Goal: Task Accomplishment & Management: Use online tool/utility

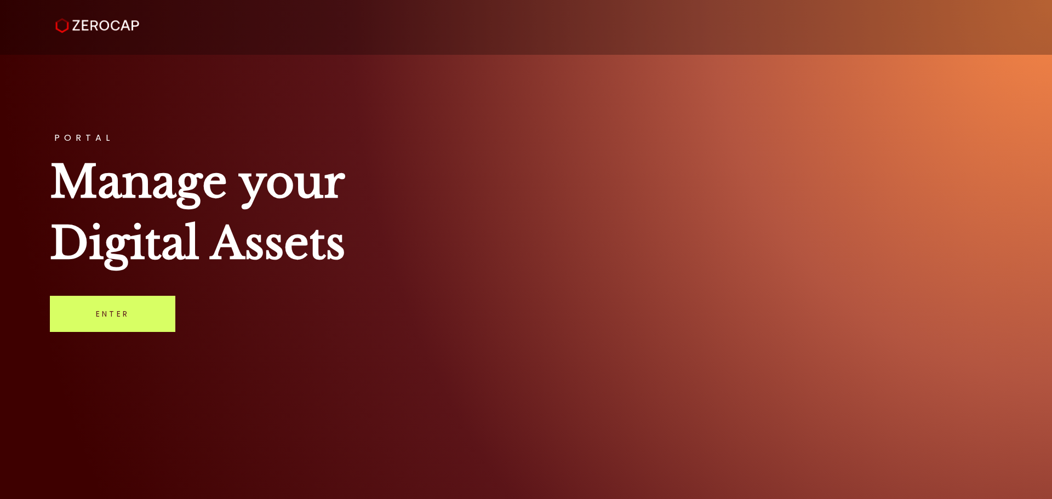
click at [140, 212] on h1 "Manage your Digital Assets" at bounding box center [526, 212] width 952 height 123
click at [114, 151] on h1 "Manage your Digital Assets" at bounding box center [526, 212] width 952 height 123
click at [170, 180] on h1 "Manage your Digital Assets" at bounding box center [526, 212] width 952 height 123
drag, startPoint x: 153, startPoint y: 204, endPoint x: 145, endPoint y: 202, distance: 9.0
click at [153, 204] on h1 "Manage your Digital Assets" at bounding box center [526, 212] width 952 height 123
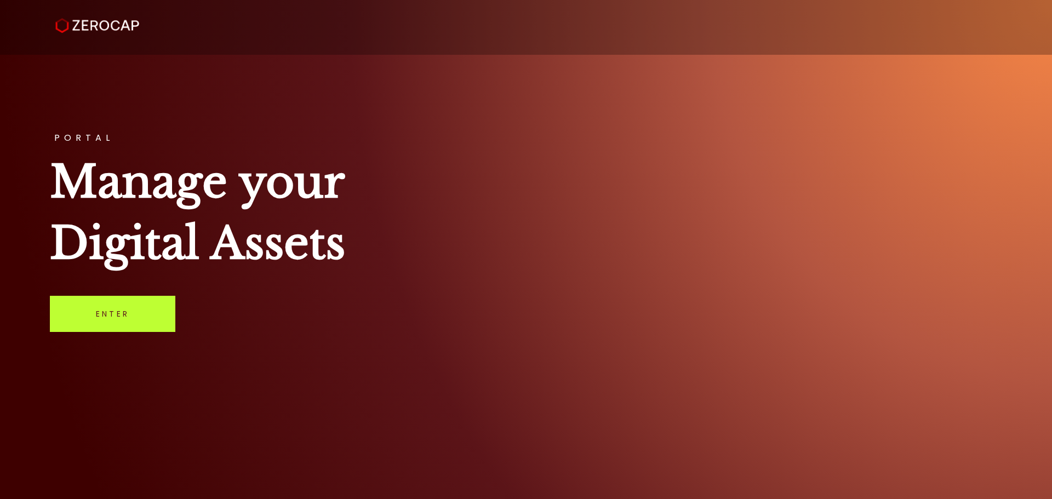
click at [128, 308] on link "Enter" at bounding box center [112, 314] width 125 height 36
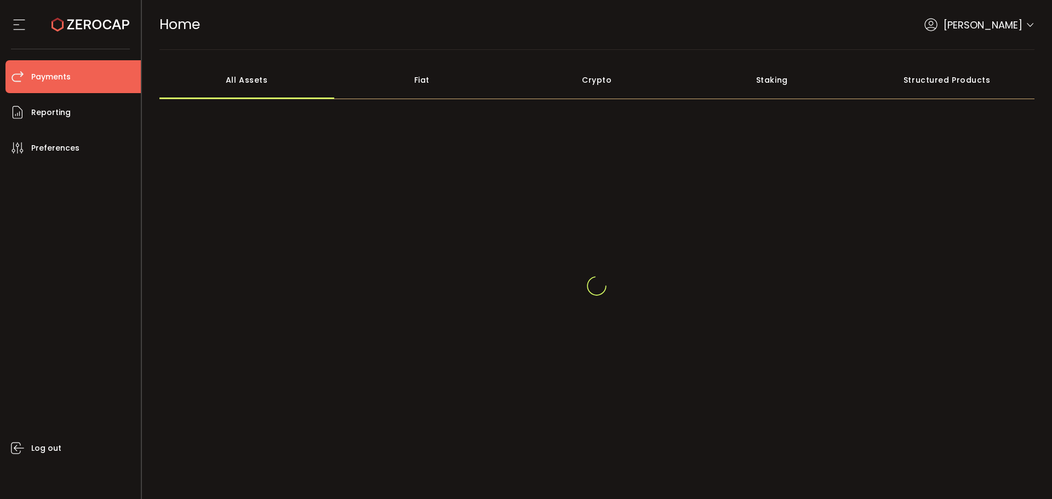
click at [71, 82] on li "Payments" at bounding box center [72, 76] width 135 height 33
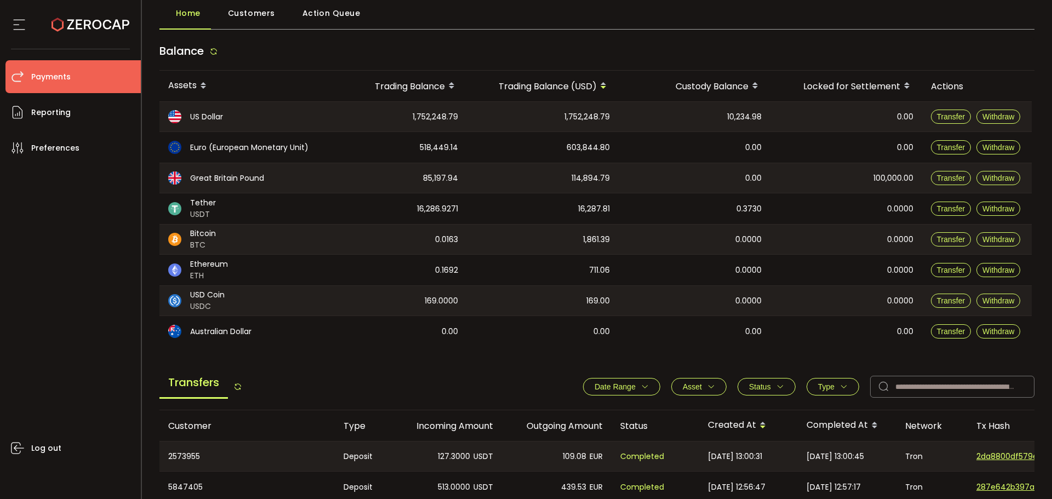
scroll to position [164, 0]
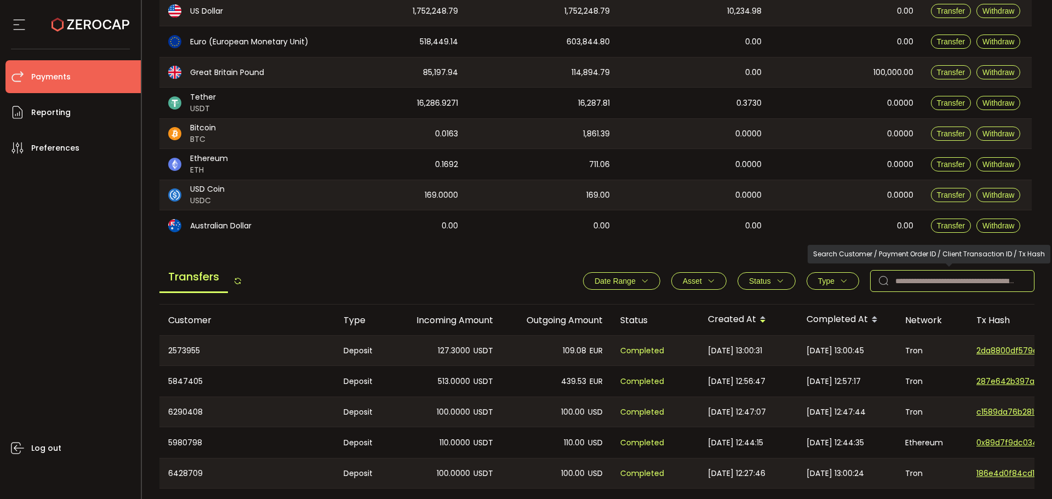
click at [923, 287] on input "text" at bounding box center [952, 281] width 164 height 22
paste input "*******"
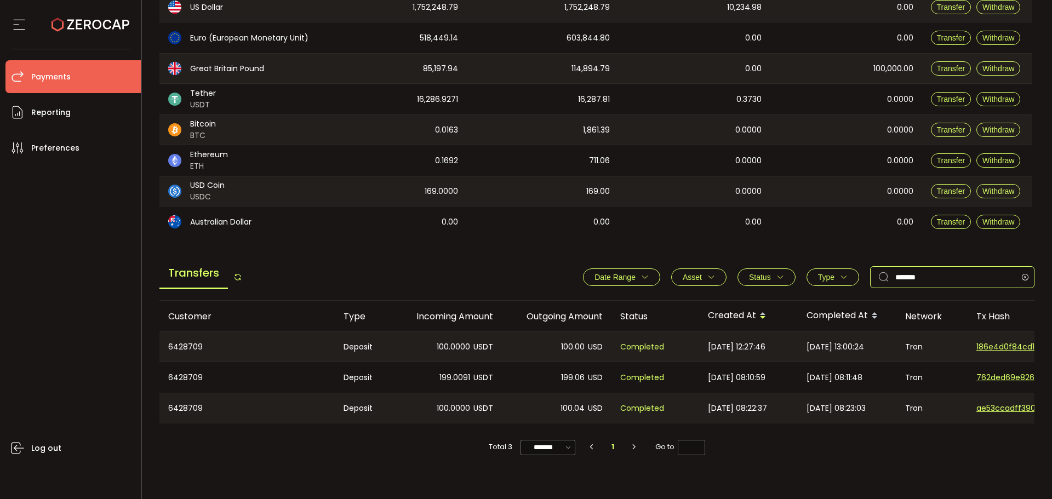
scroll to position [168, 0]
type input "*******"
